Goal: Task Accomplishment & Management: Manage account settings

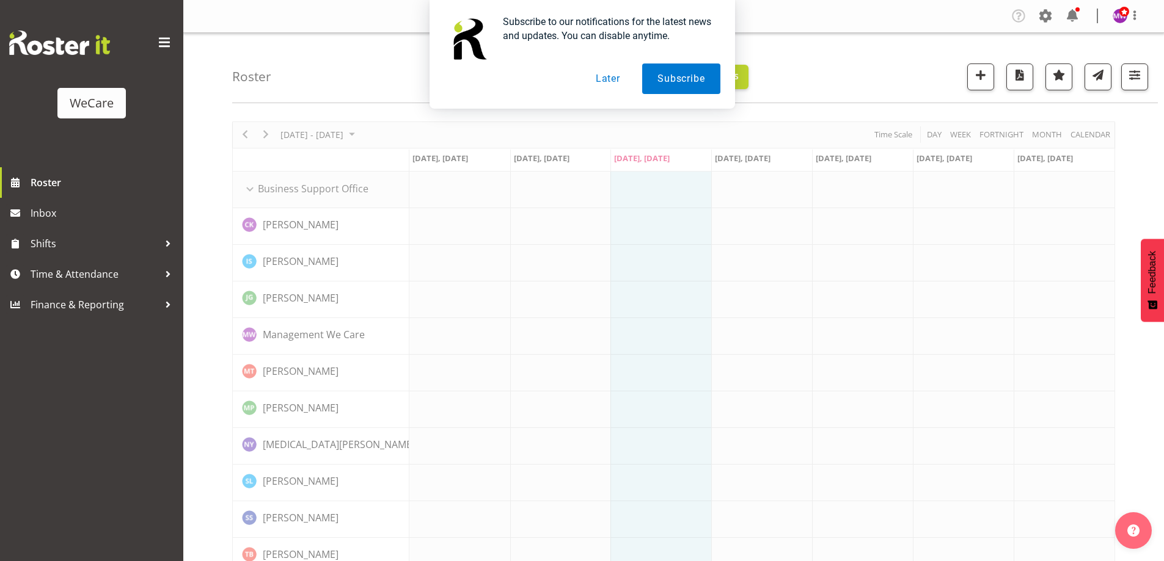
click at [613, 75] on button "Later" at bounding box center [607, 79] width 55 height 31
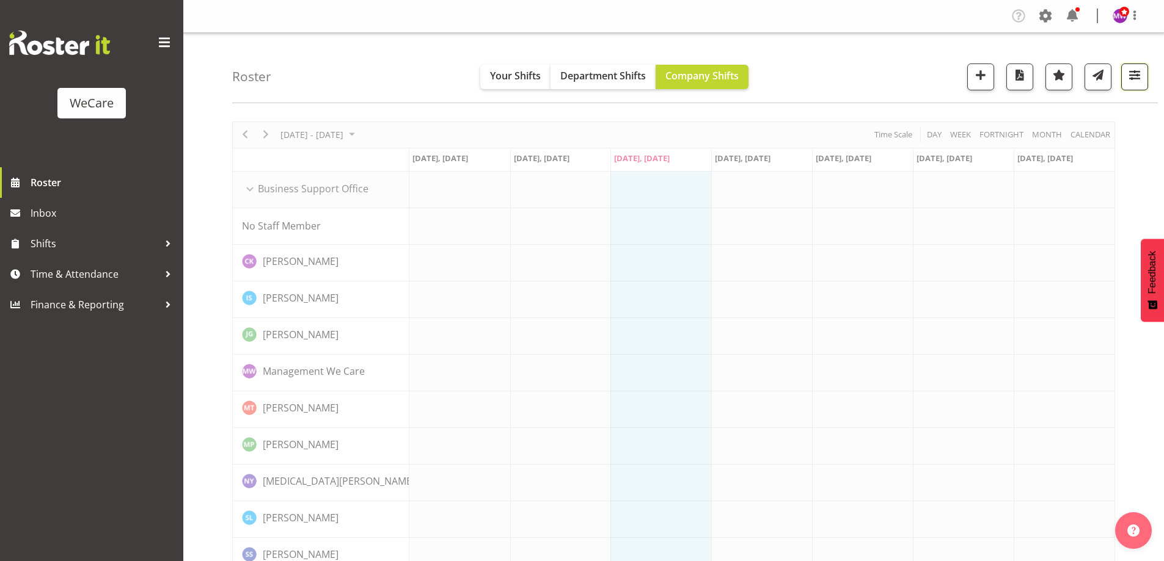
click at [1131, 78] on span "button" at bounding box center [1134, 75] width 16 height 16
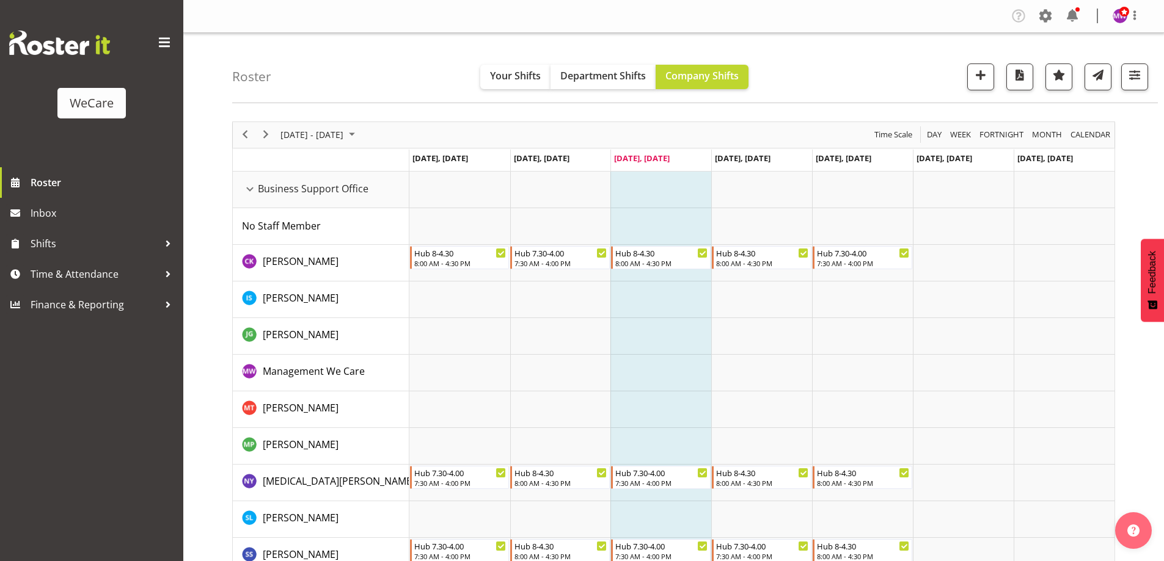
click at [805, 70] on div "Roster Your Shifts Department Shifts Company Shifts All Locations Clear Busines…" at bounding box center [694, 68] width 925 height 70
click at [344, 130] on span "[DATE] - [DATE]" at bounding box center [311, 134] width 65 height 15
click at [292, 268] on span "20" at bounding box center [293, 270] width 18 height 18
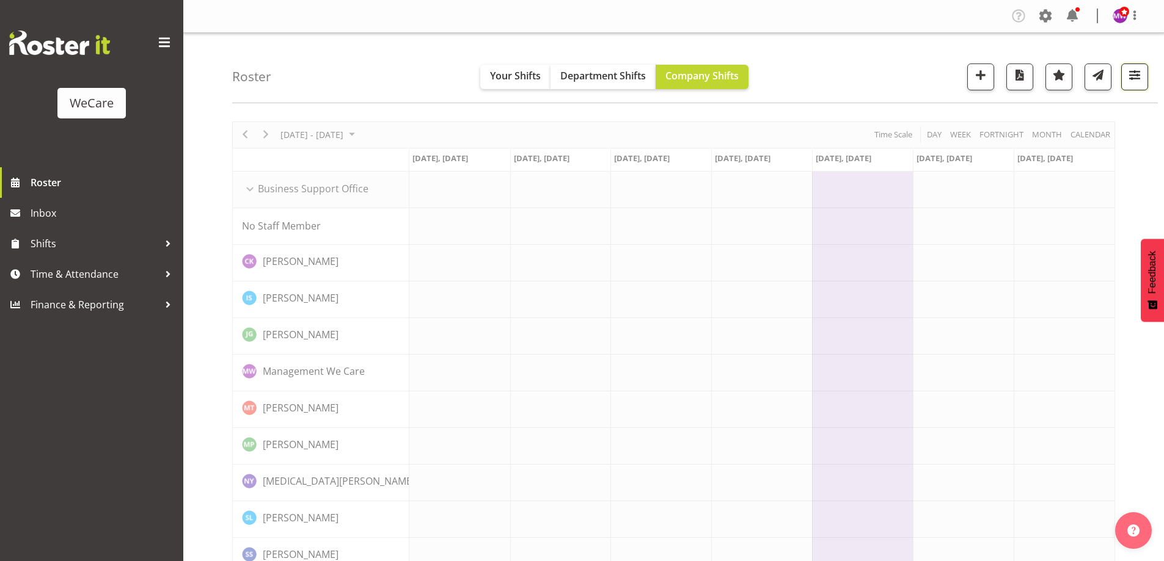
click at [1142, 71] on span "button" at bounding box center [1134, 75] width 16 height 16
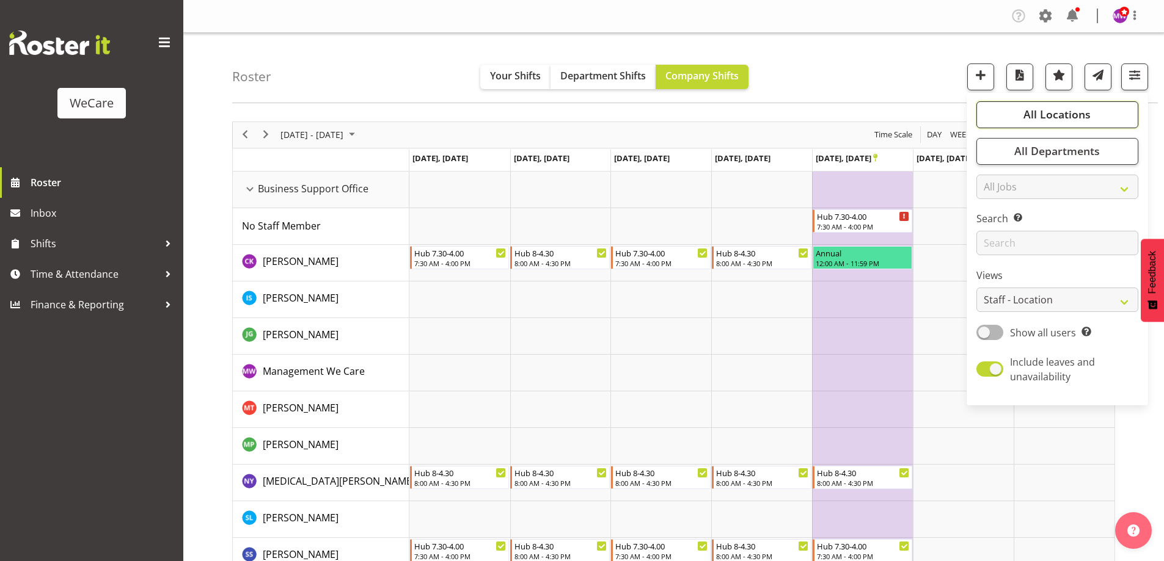
drag, startPoint x: 1065, startPoint y: 109, endPoint x: 1056, endPoint y: 122, distance: 16.3
click at [1065, 109] on span "All Locations" at bounding box center [1056, 114] width 67 height 15
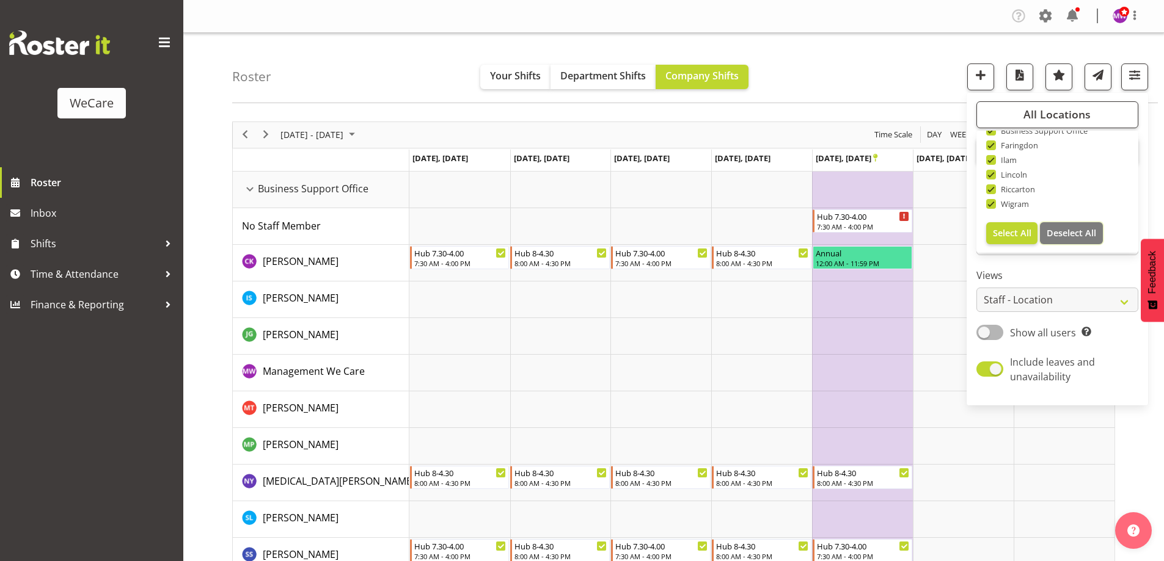
click at [1071, 228] on span "Deselect All" at bounding box center [1070, 233] width 49 height 12
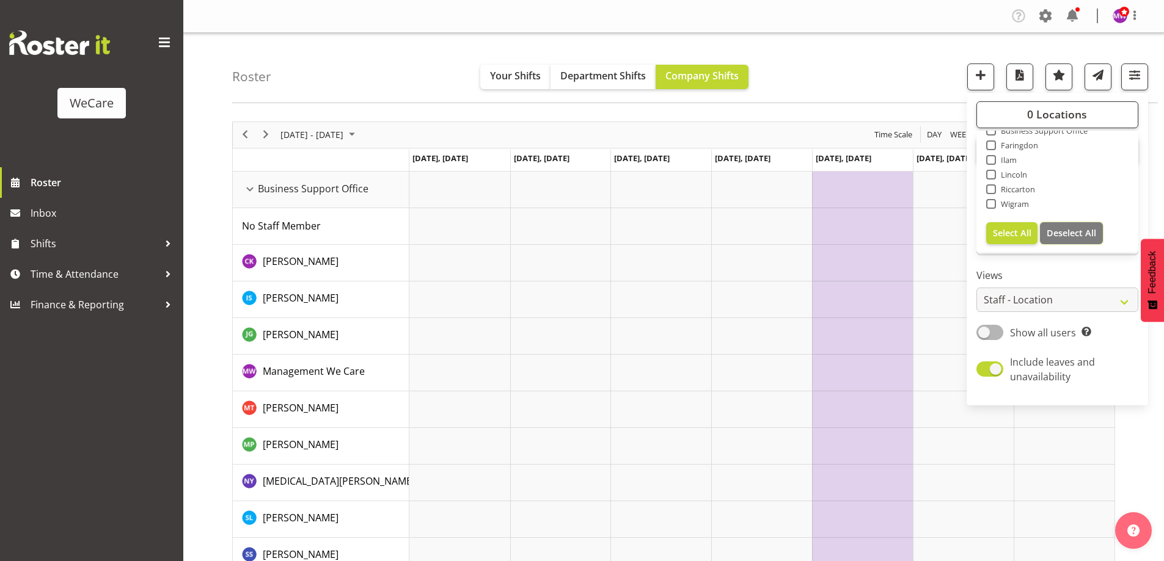
checkbox input "false"
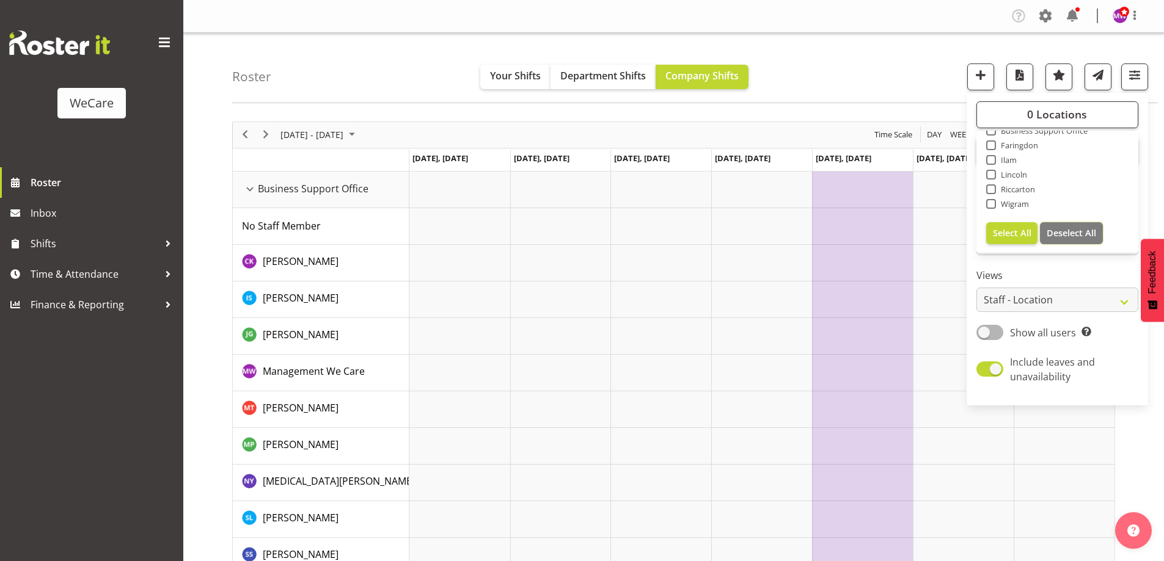
checkbox input "false"
click at [1007, 144] on span "Faringdon" at bounding box center [1017, 145] width 43 height 10
click at [994, 144] on input "Faringdon" at bounding box center [990, 145] width 8 height 8
checkbox input "true"
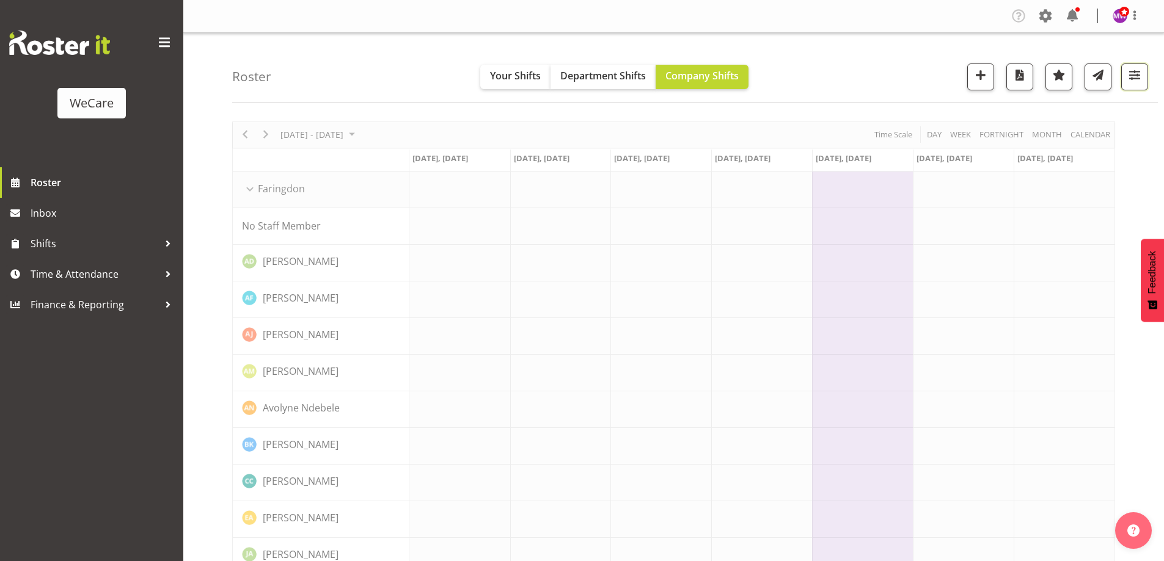
click at [1127, 73] on span "button" at bounding box center [1134, 75] width 16 height 16
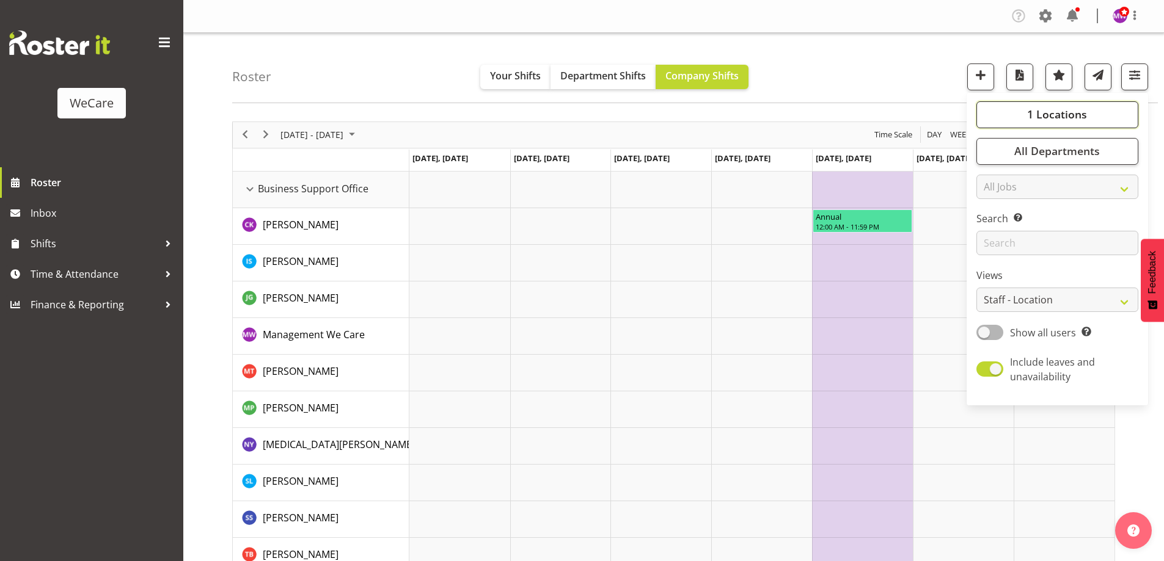
click at [1065, 111] on span "1 Locations" at bounding box center [1057, 114] width 60 height 15
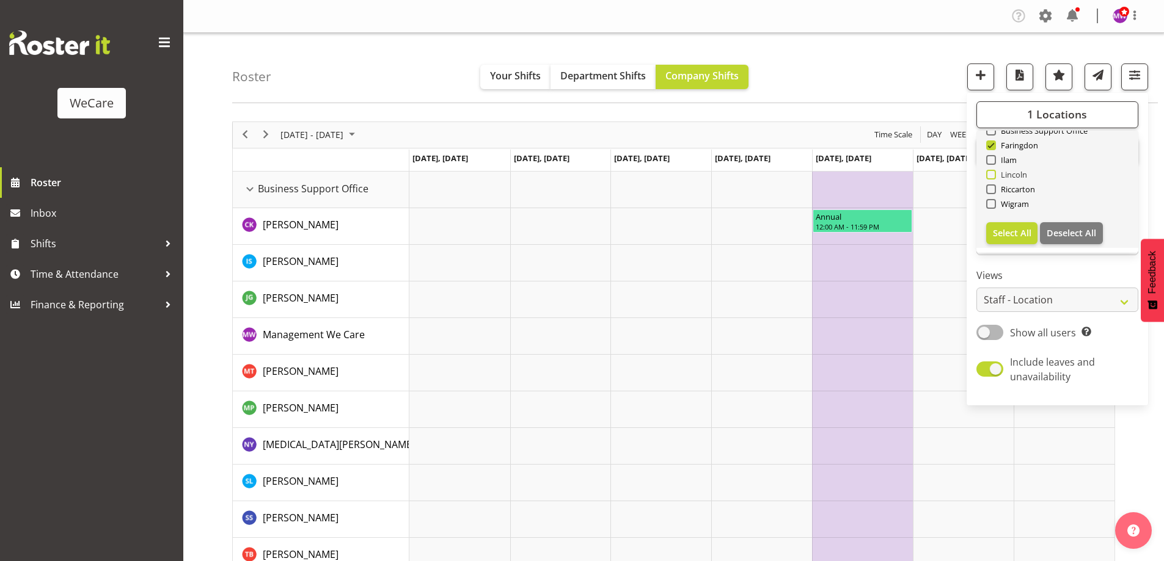
click at [1013, 172] on span "Lincoln" at bounding box center [1012, 175] width 32 height 10
click at [994, 172] on input "Lincoln" at bounding box center [990, 174] width 8 height 8
checkbox input "true"
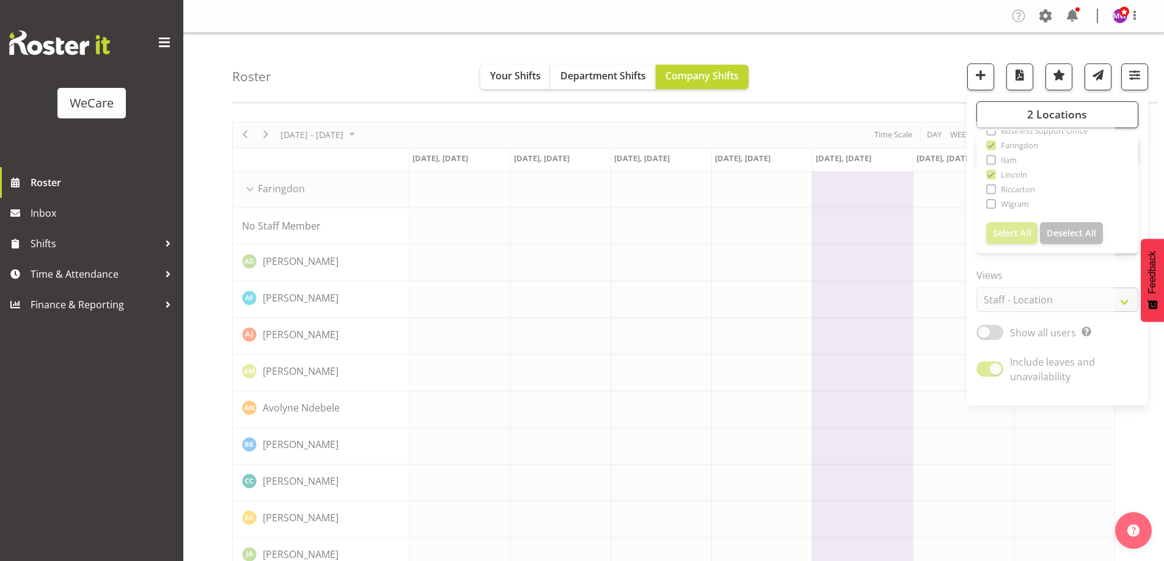
click at [815, 76] on div "Roster Your Shifts Department Shifts Company Shifts 2 Locations Clear Business …" at bounding box center [694, 68] width 925 height 70
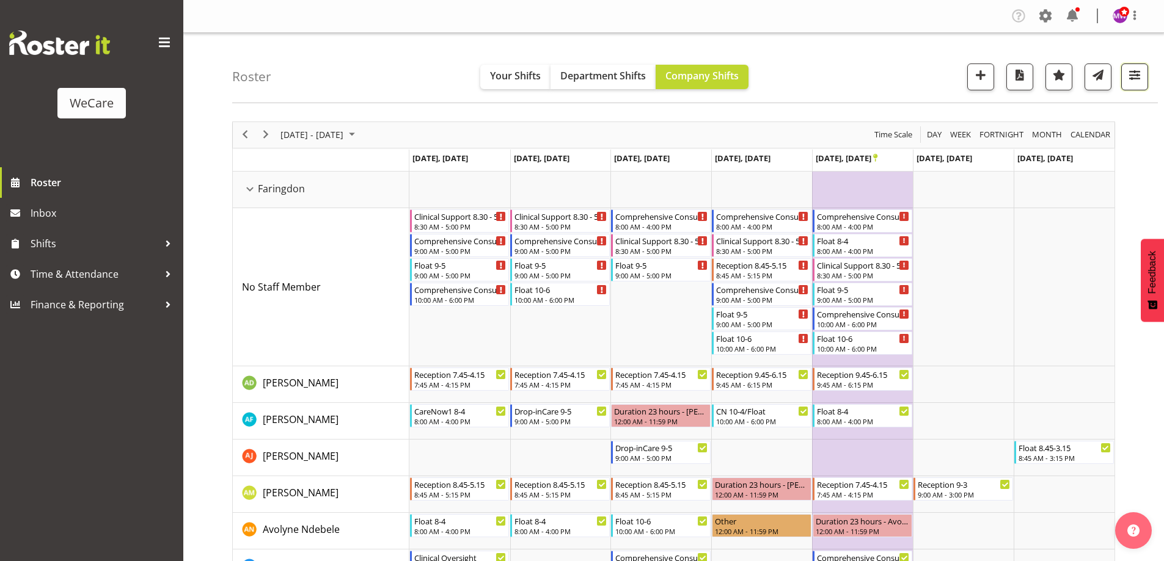
click at [1131, 68] on span "button" at bounding box center [1134, 75] width 16 height 16
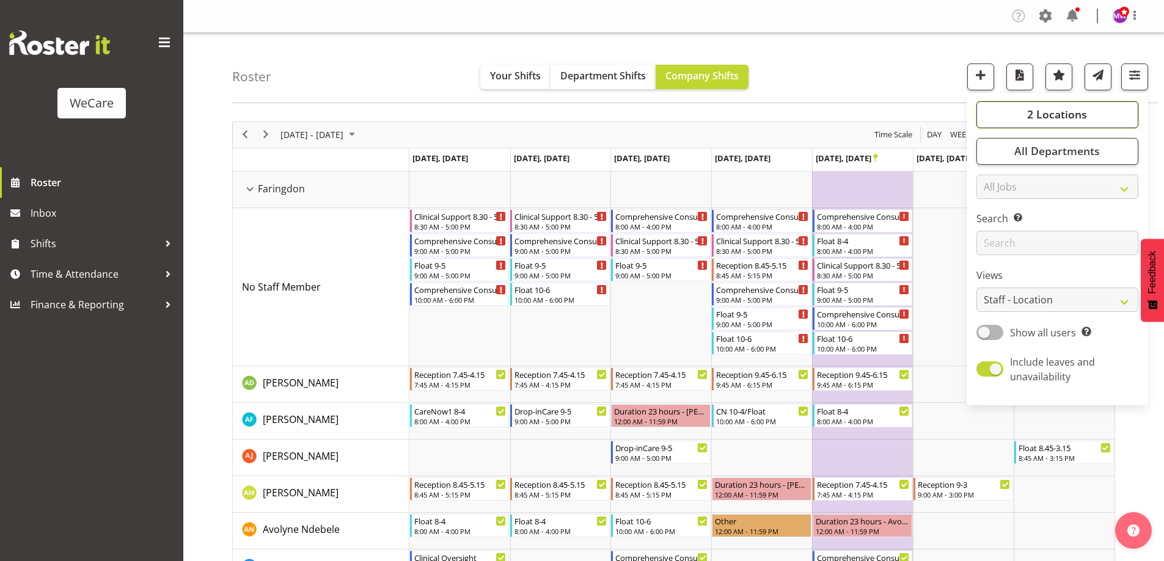
click at [1066, 111] on span "2 Locations" at bounding box center [1057, 114] width 60 height 15
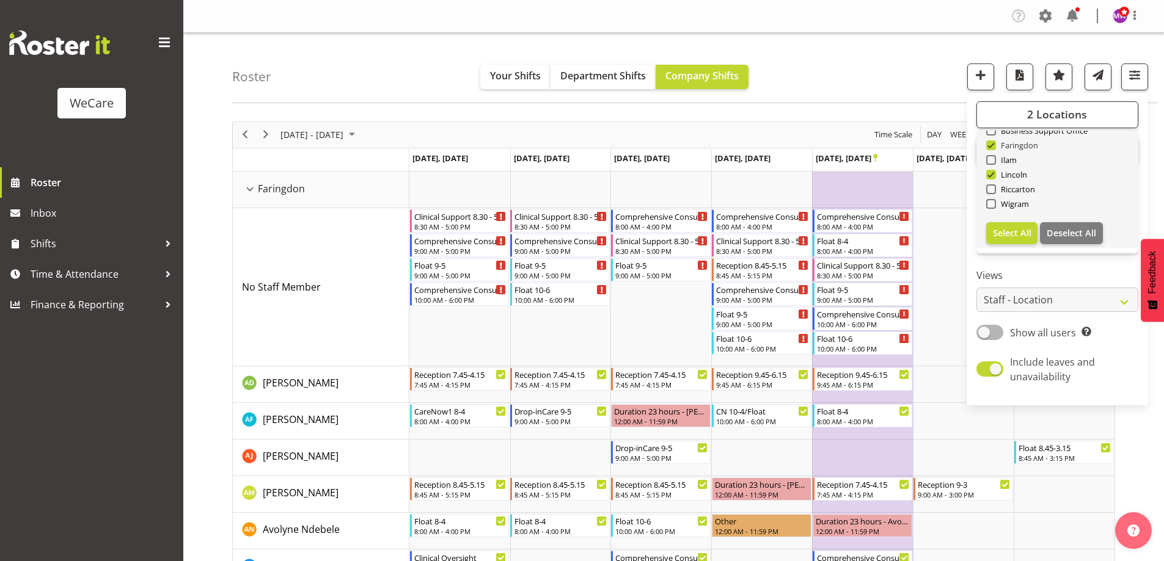
click at [1009, 148] on span "Faringdon" at bounding box center [1017, 145] width 43 height 10
click at [994, 148] on input "Faringdon" at bounding box center [990, 145] width 8 height 8
checkbox input "false"
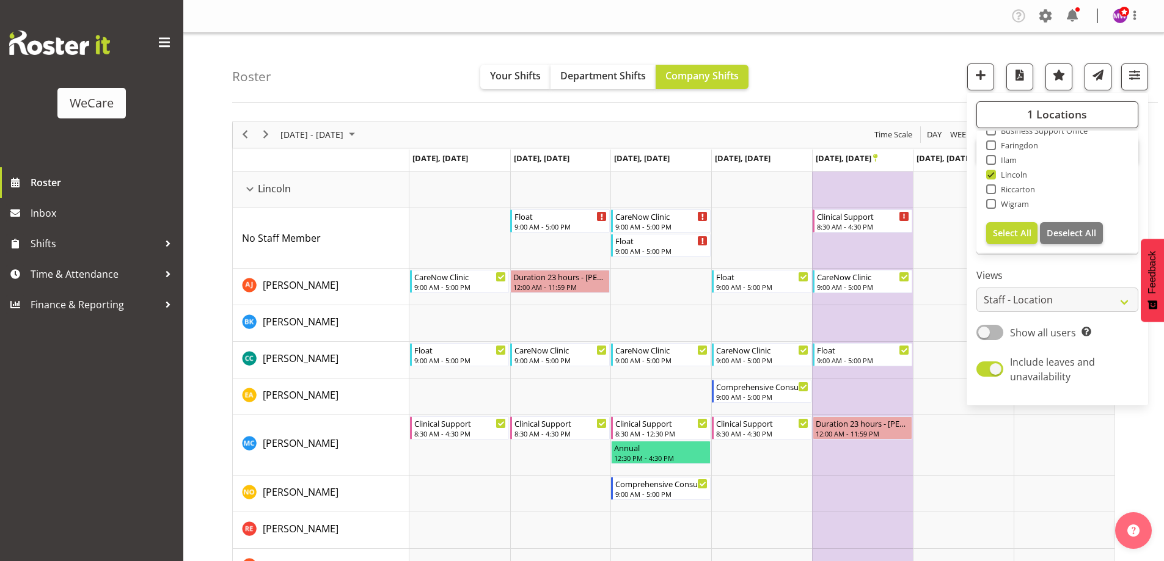
click at [851, 87] on div "Roster Your Shifts Department Shifts Company Shifts 1 Locations Clear Business …" at bounding box center [694, 68] width 925 height 70
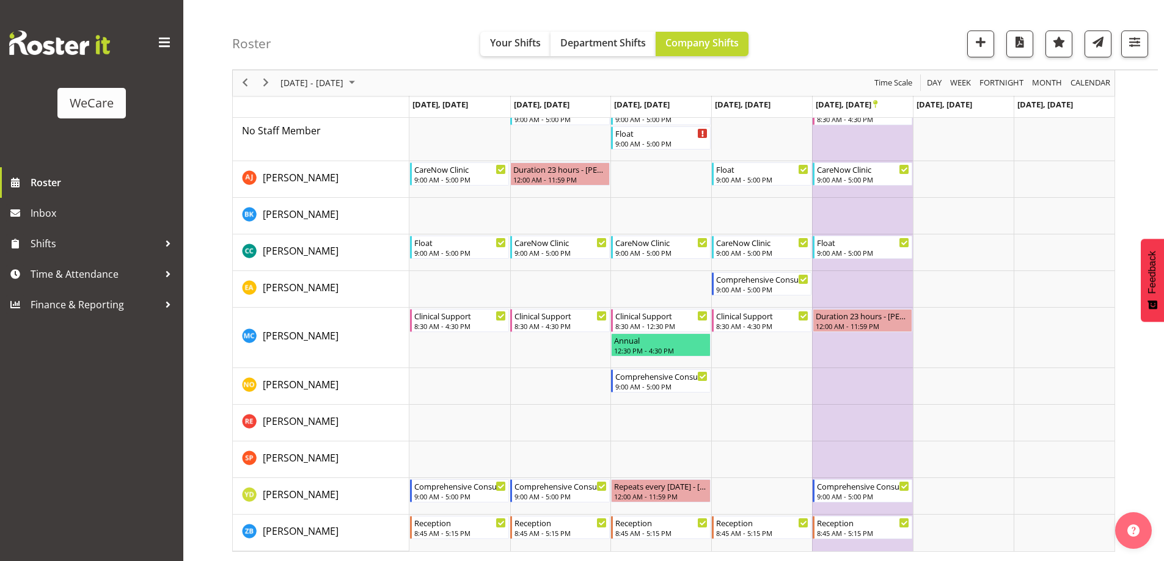
scroll to position [46, 0]
